Goal: Navigation & Orientation: Go to known website

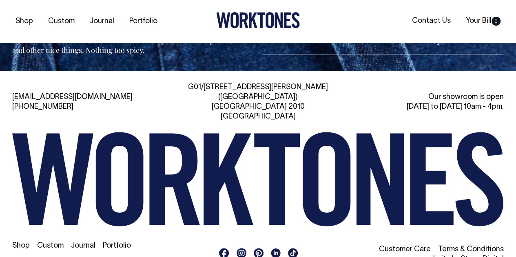
scroll to position [1704, 0]
